Goal: Transaction & Acquisition: Purchase product/service

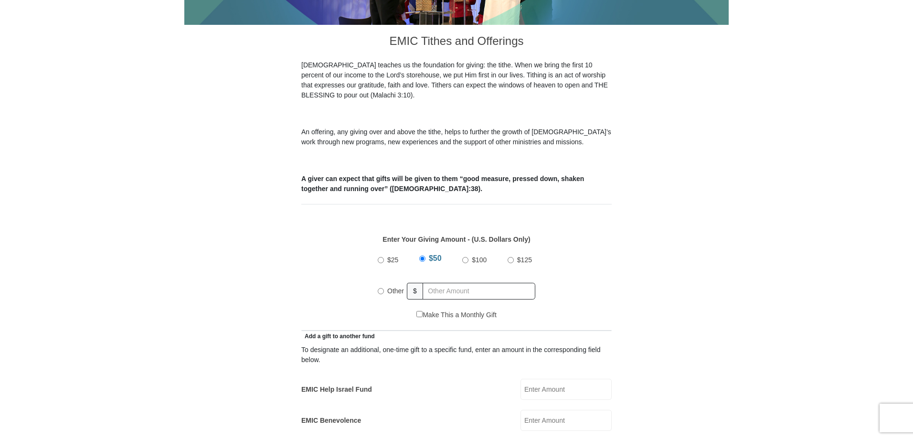
scroll to position [287, 0]
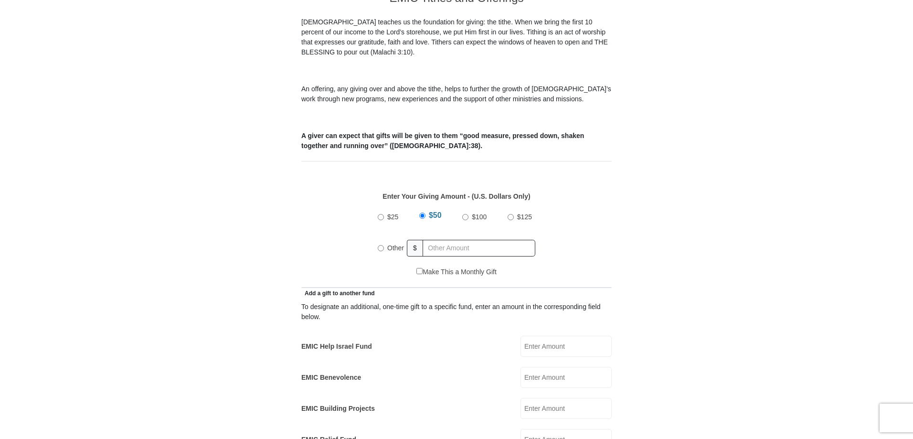
click at [381, 245] on input "Other" at bounding box center [381, 248] width 6 height 6
radio input "true"
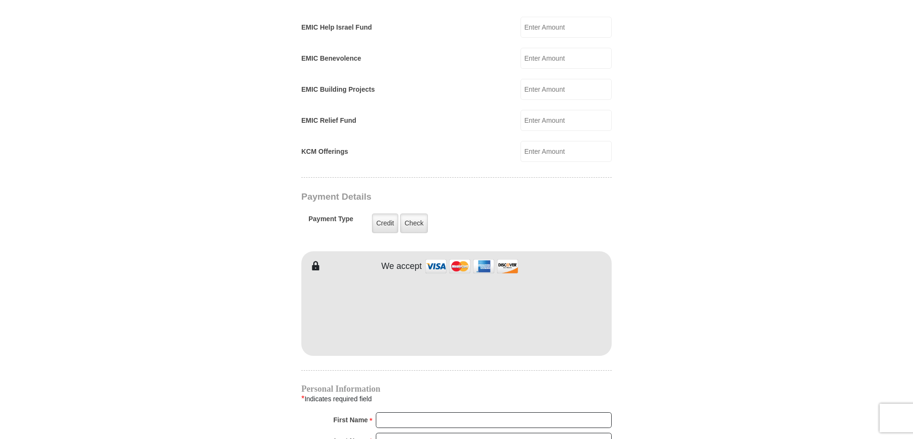
scroll to position [621, 0]
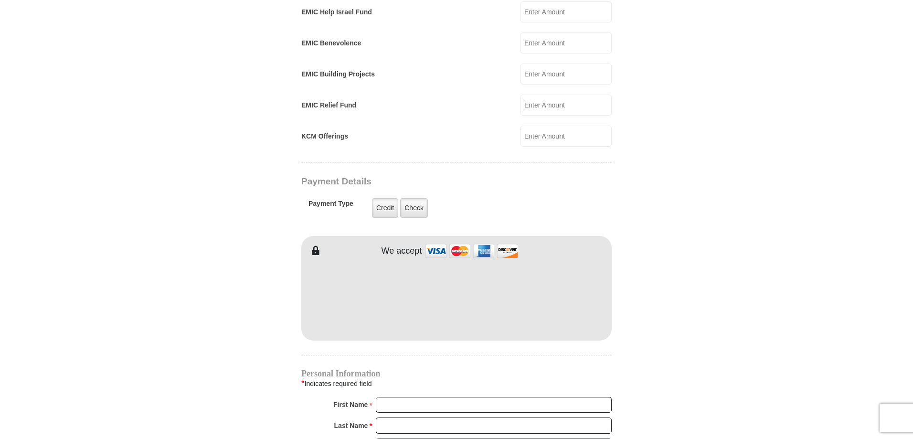
type input "60.00"
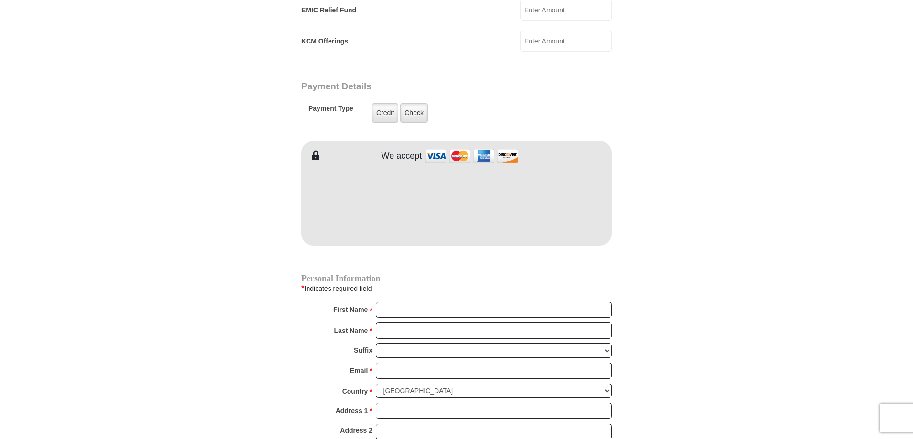
scroll to position [717, 0]
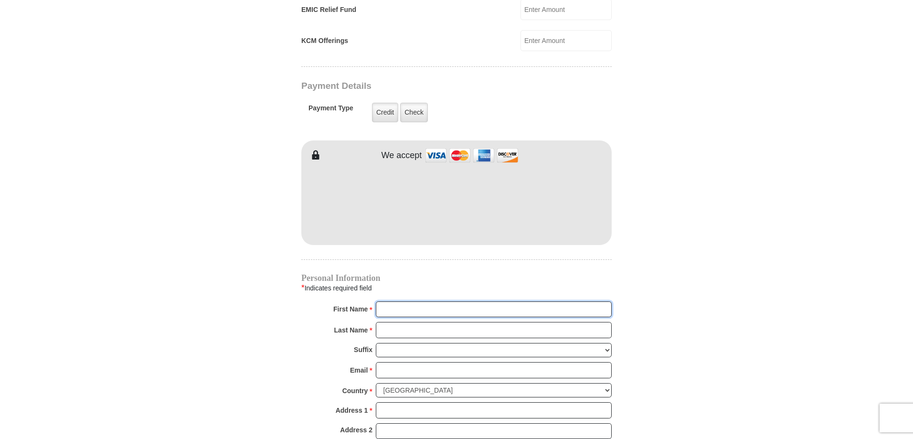
click at [421, 301] on input "First Name *" at bounding box center [494, 309] width 236 height 16
type input "Cheryl"
click at [403, 322] on input "Last Name *" at bounding box center [494, 330] width 236 height 16
type input "Comstock"
click at [398, 362] on input "Email *" at bounding box center [494, 370] width 236 height 16
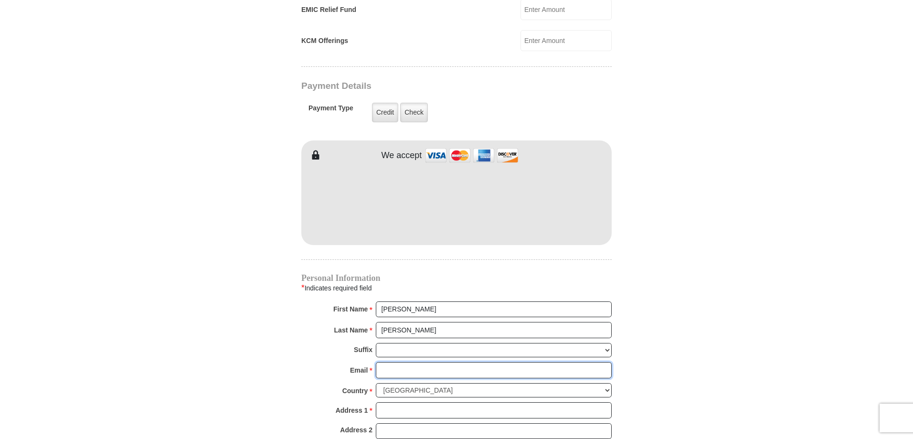
type input "cherylcomstock@hotmail.com"
type input "186 Lunayena Rd"
type input "Rhome"
select select "TX"
type input "76078"
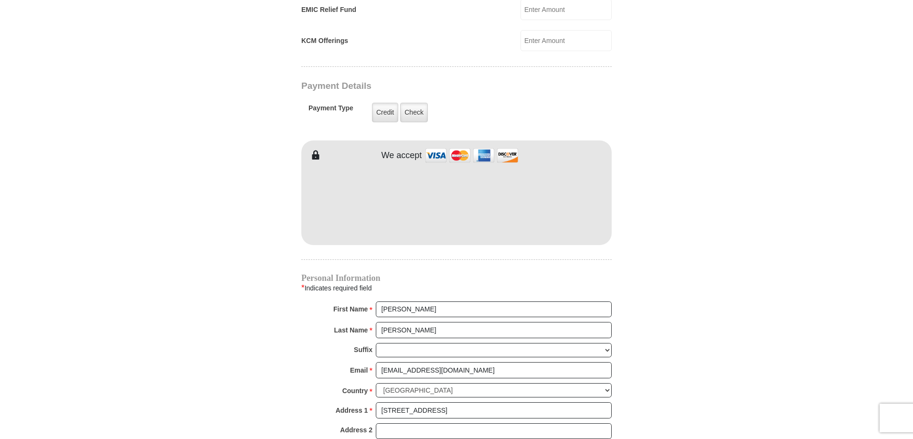
type input "4698654906"
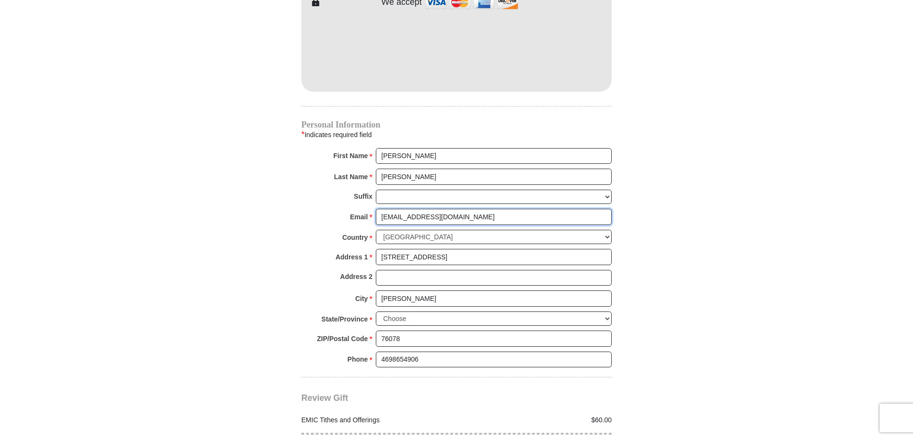
scroll to position [955, 0]
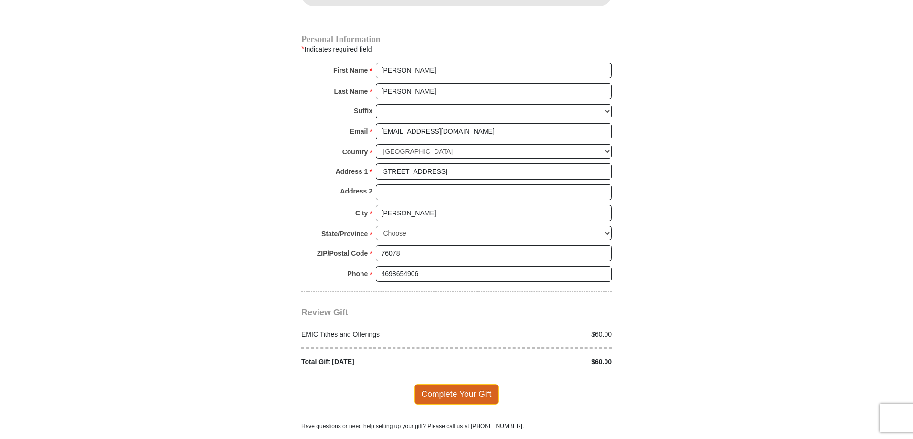
click at [452, 384] on span "Complete Your Gift" at bounding box center [457, 394] width 85 height 20
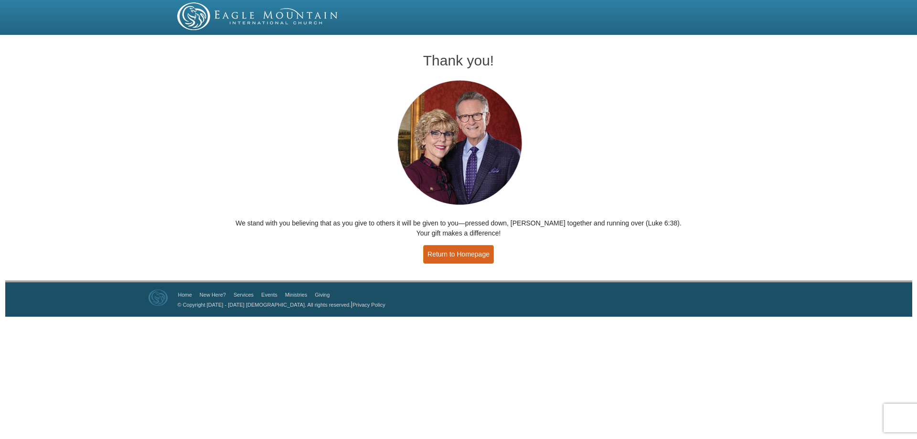
click at [476, 257] on link "Return to Homepage" at bounding box center [458, 254] width 71 height 19
